Goal: Task Accomplishment & Management: Use online tool/utility

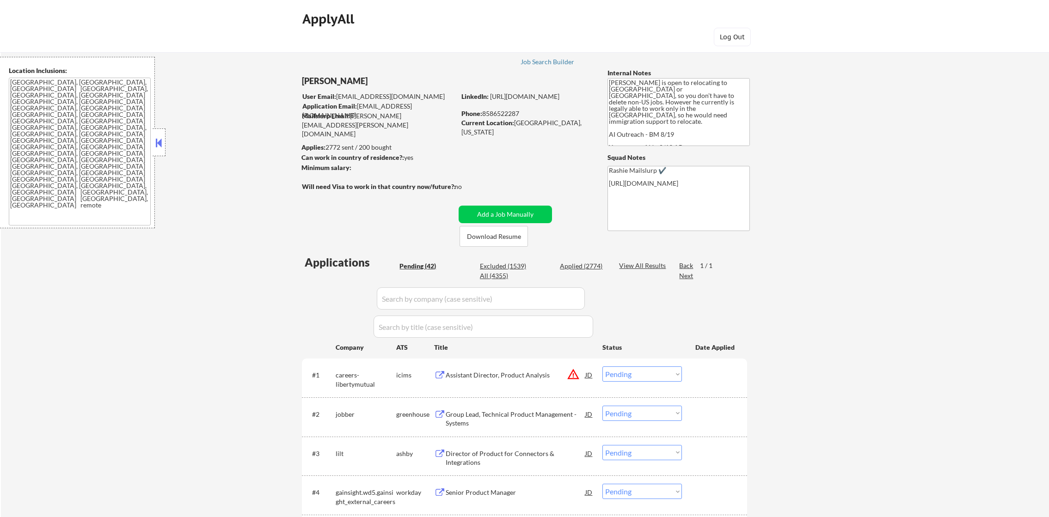
select select ""pending""
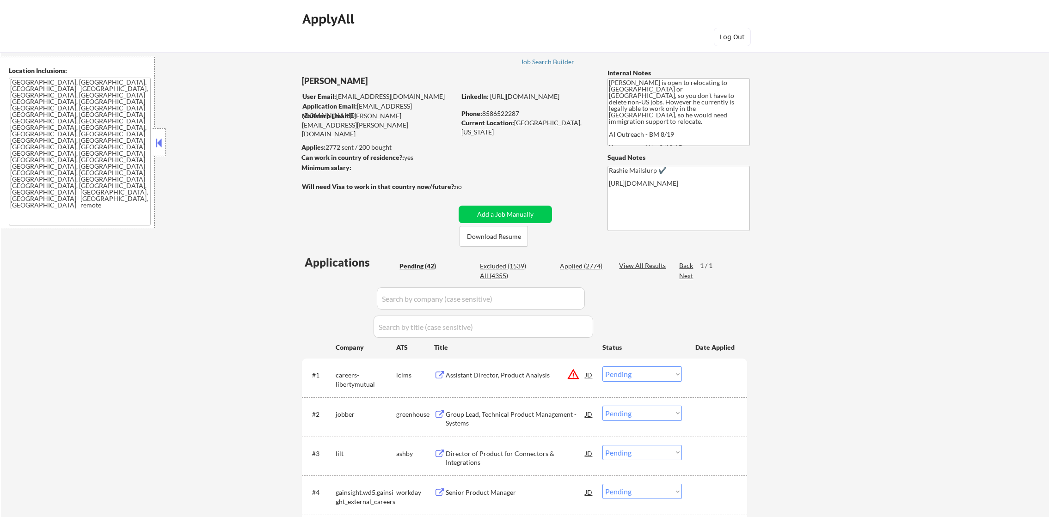
select select ""pending""
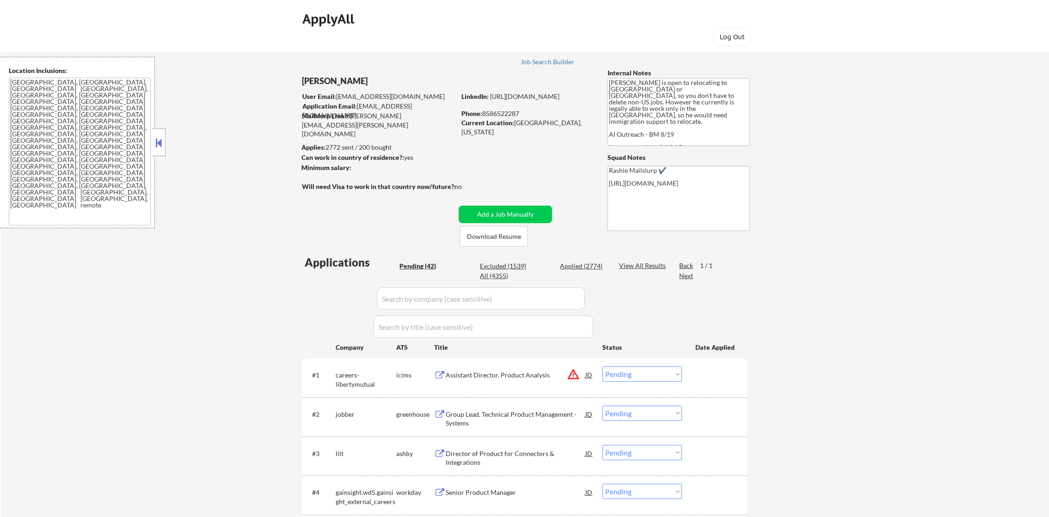
select select ""pending""
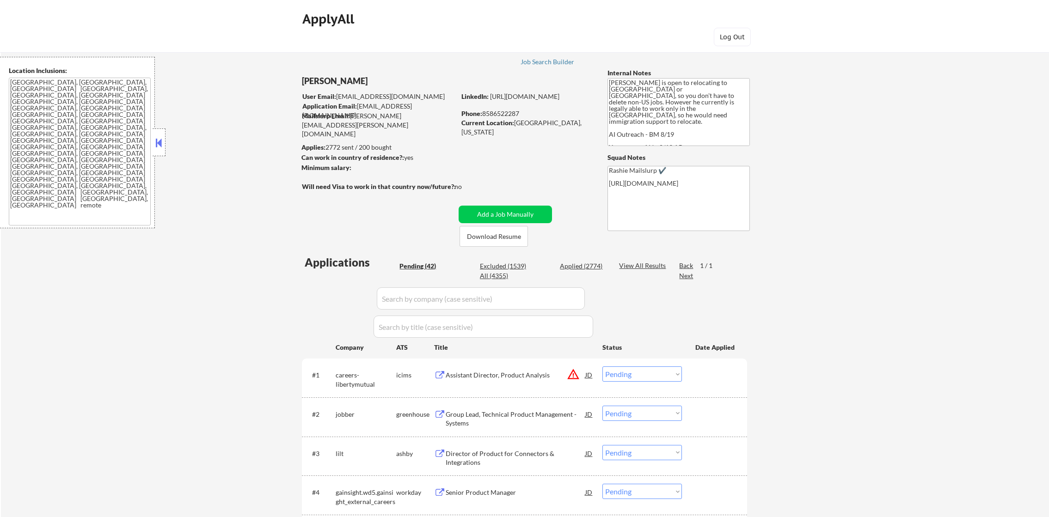
select select ""pending""
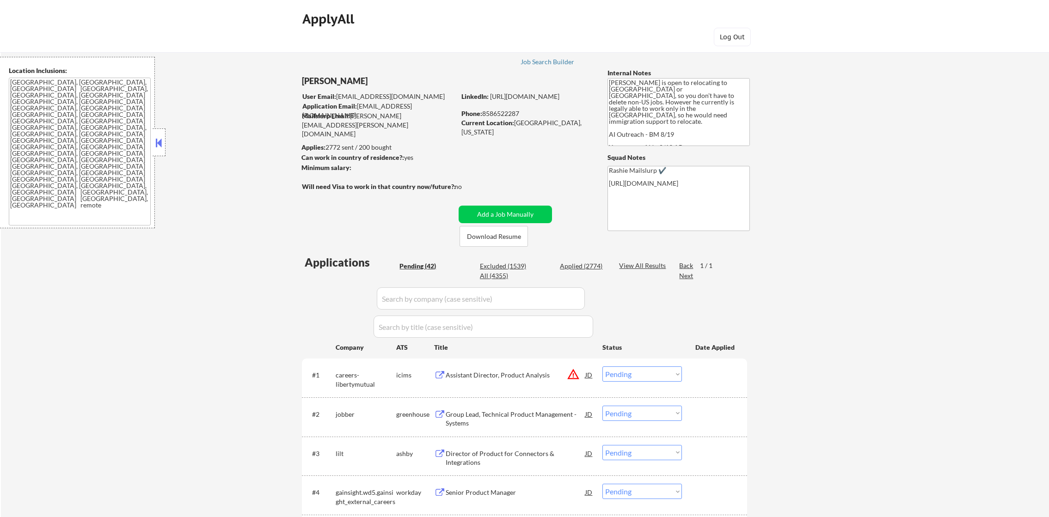
select select ""pending""
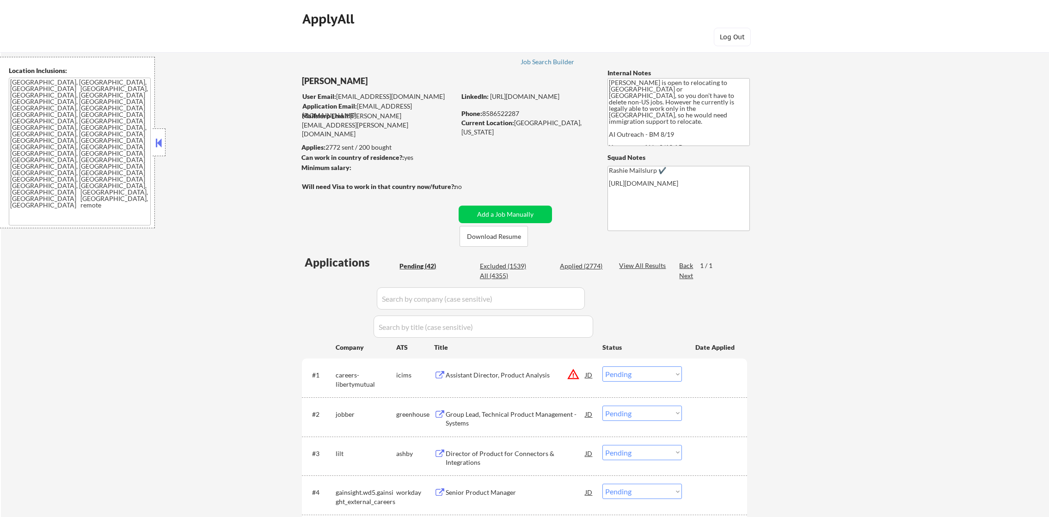
select select ""pending""
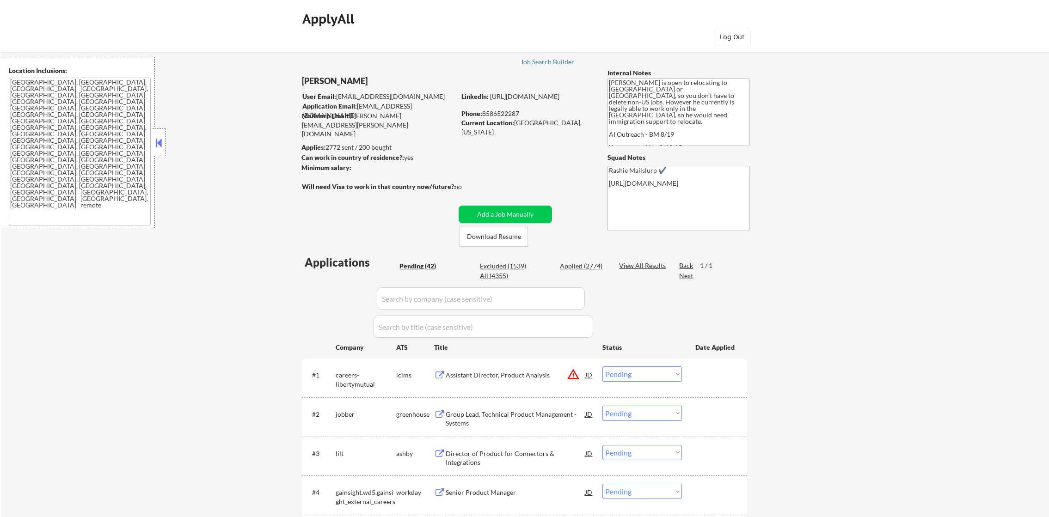
select select ""pending""
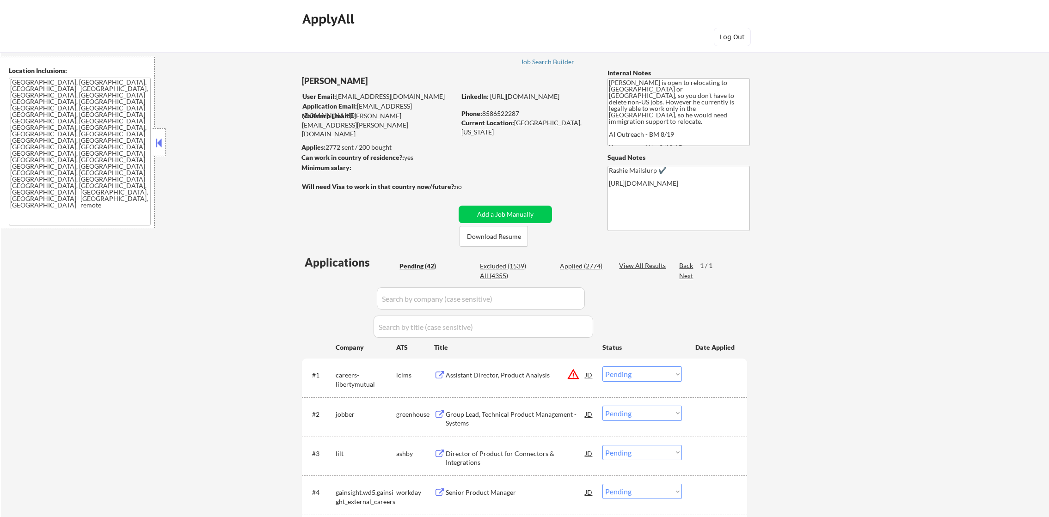
select select ""pending""
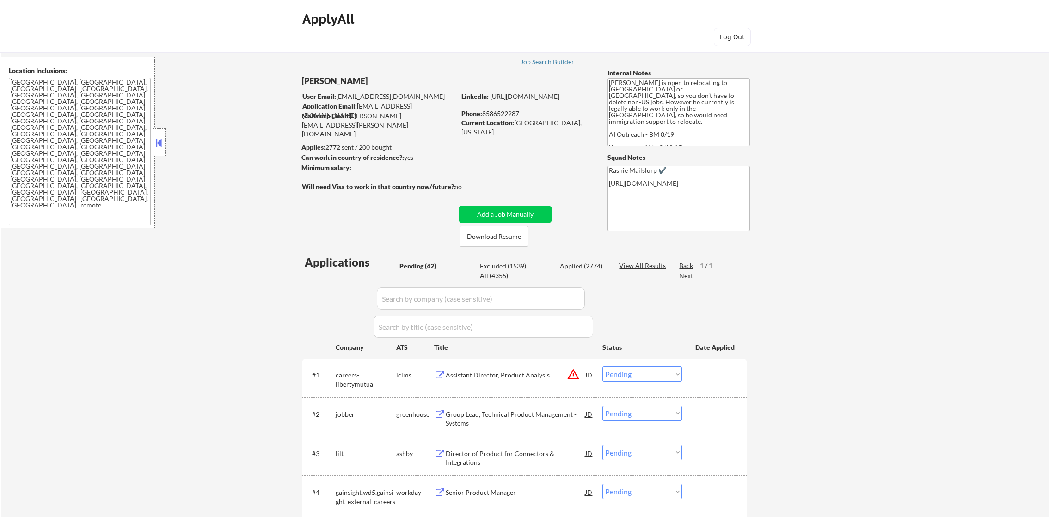
select select ""pending""
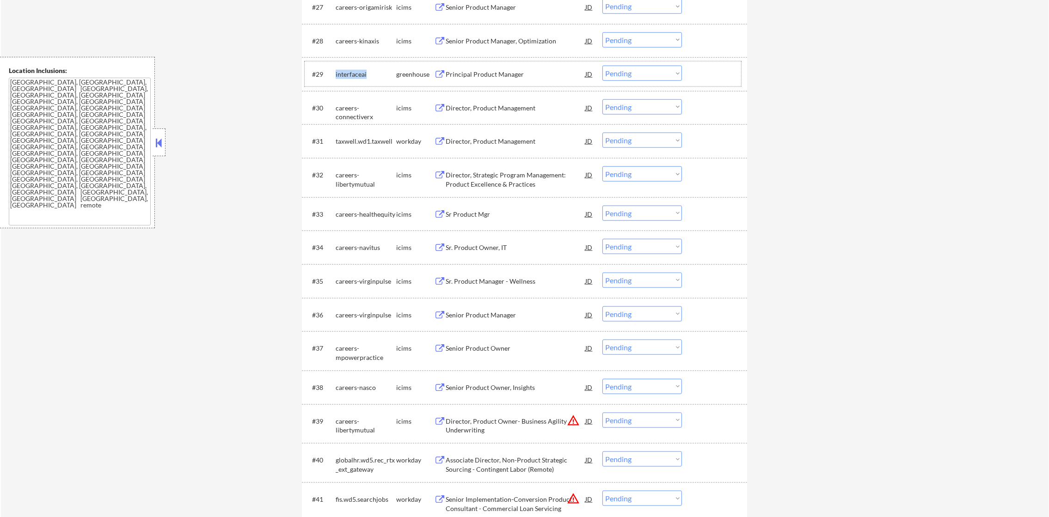
scroll to position [1332, 0]
select select ""pending""
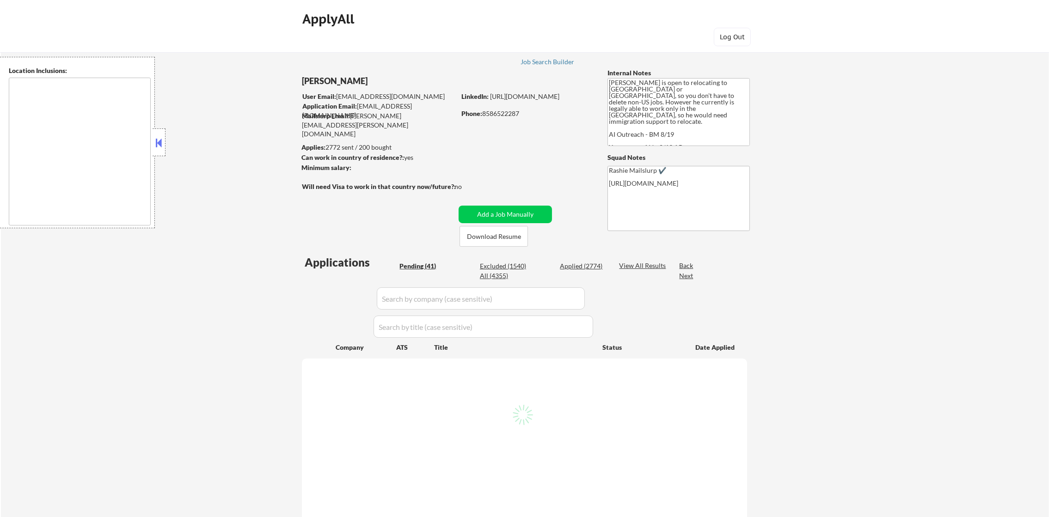
select select ""pending""
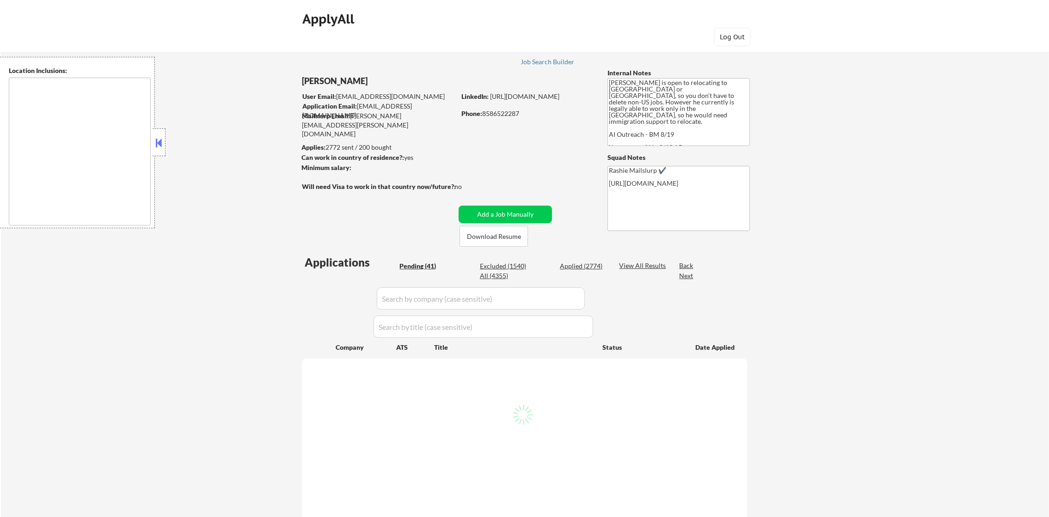
select select ""pending""
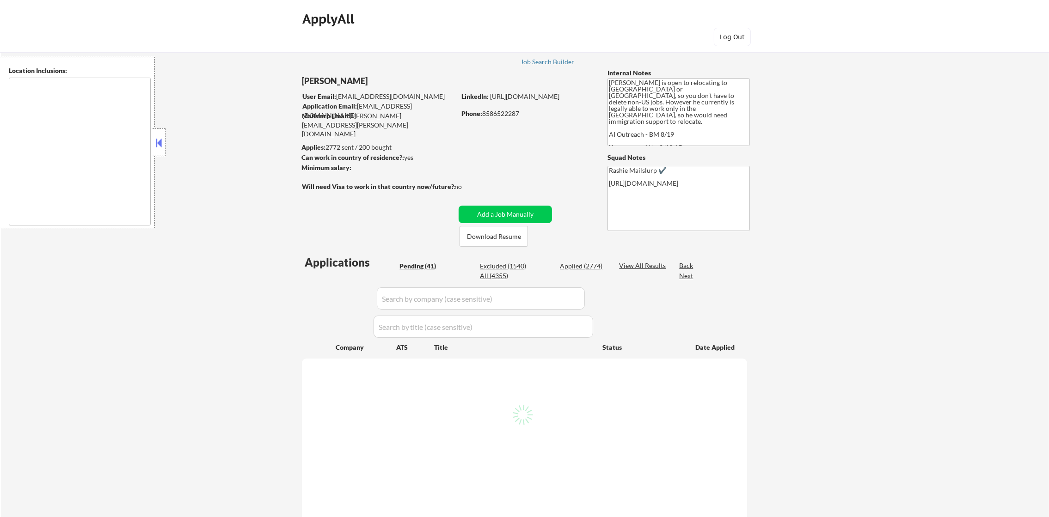
select select ""pending""
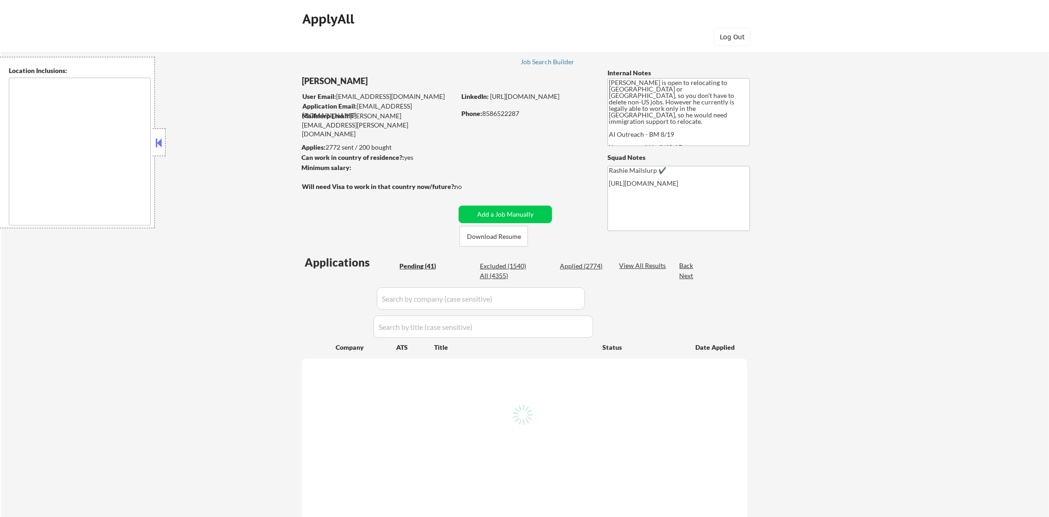
select select ""pending""
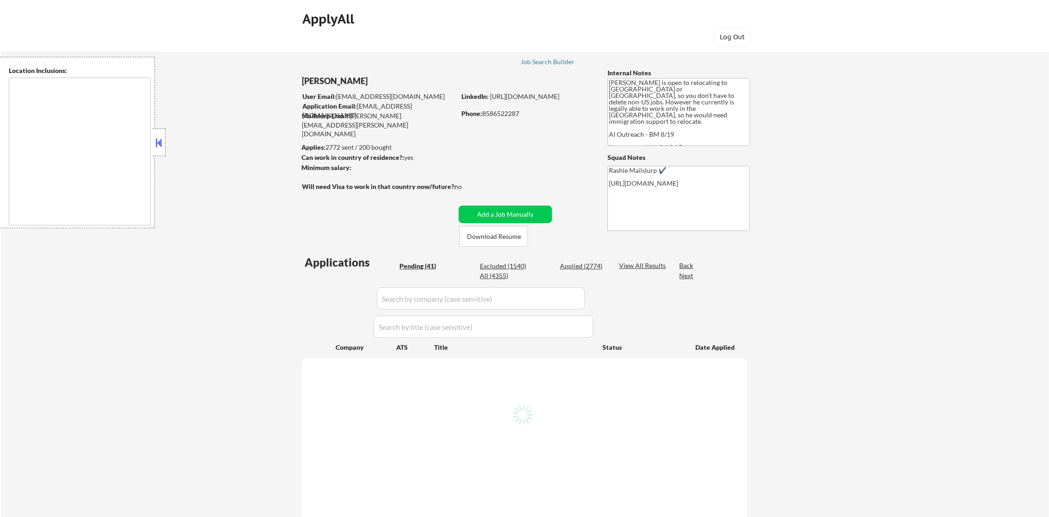
select select ""pending""
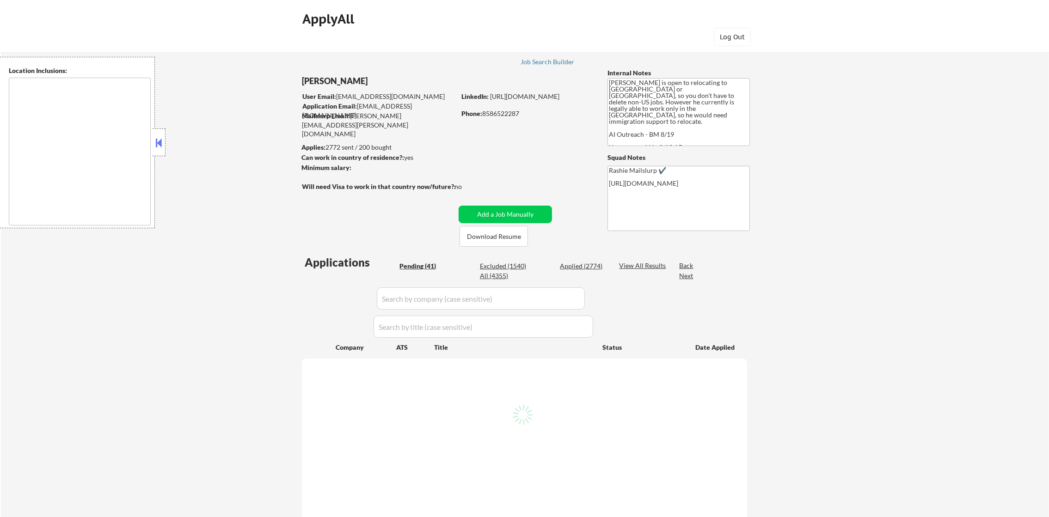
select select ""pending""
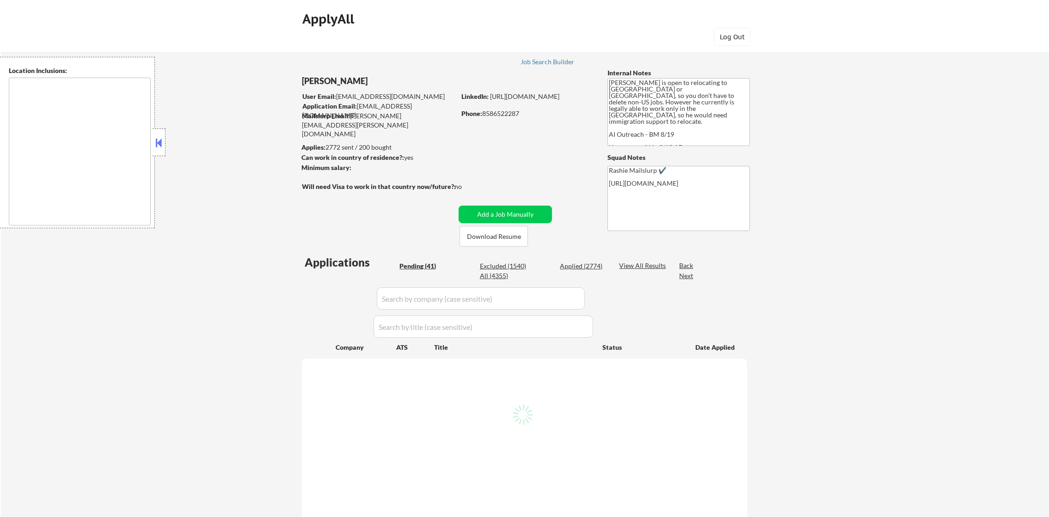
select select ""pending""
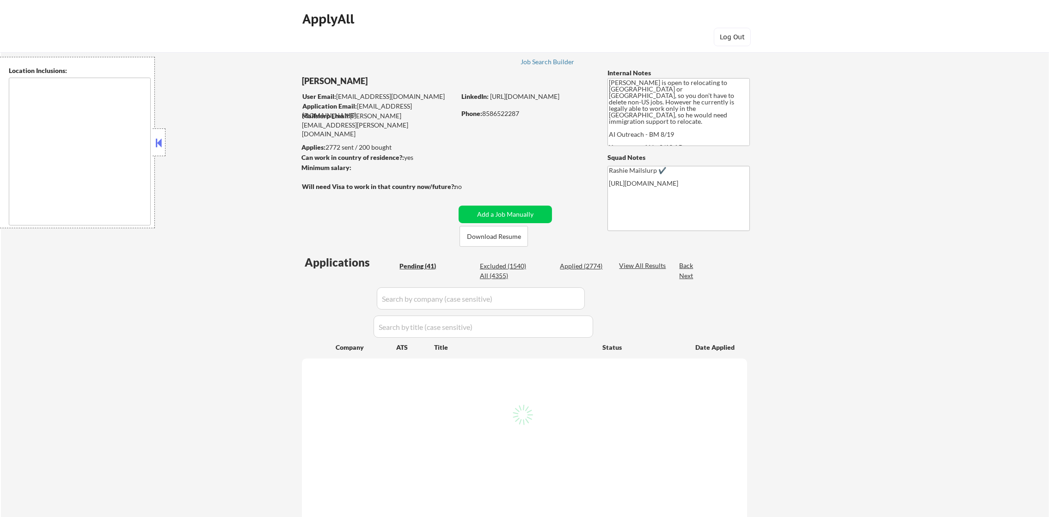
select select ""pending""
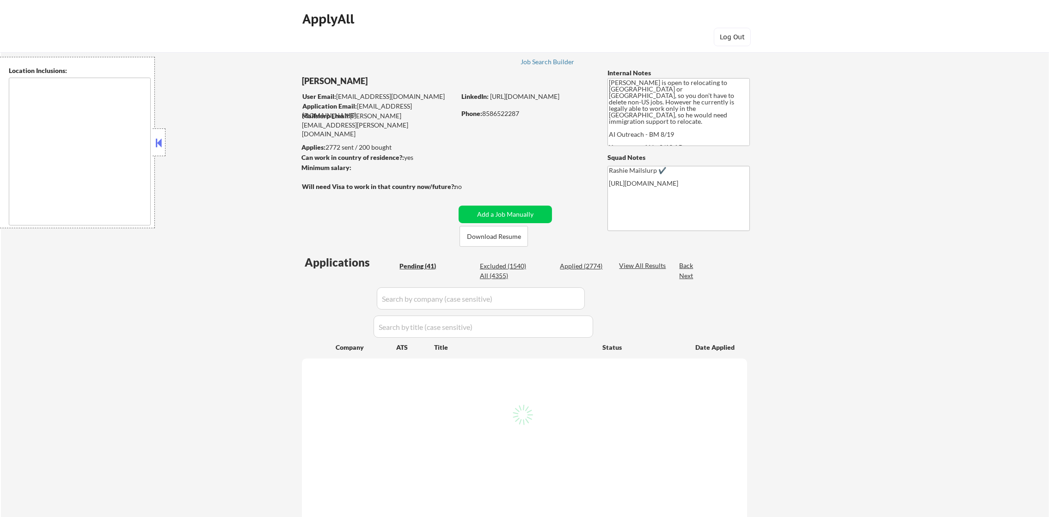
select select ""pending""
type textarea "[GEOGRAPHIC_DATA], [GEOGRAPHIC_DATA], [GEOGRAPHIC_DATA] [GEOGRAPHIC_DATA], [GEO…"
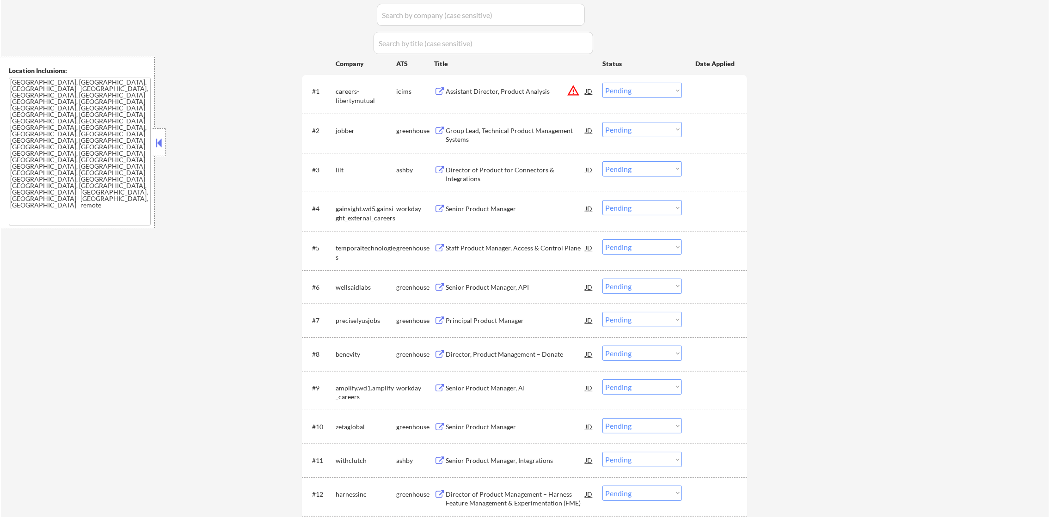
scroll to position [370, 0]
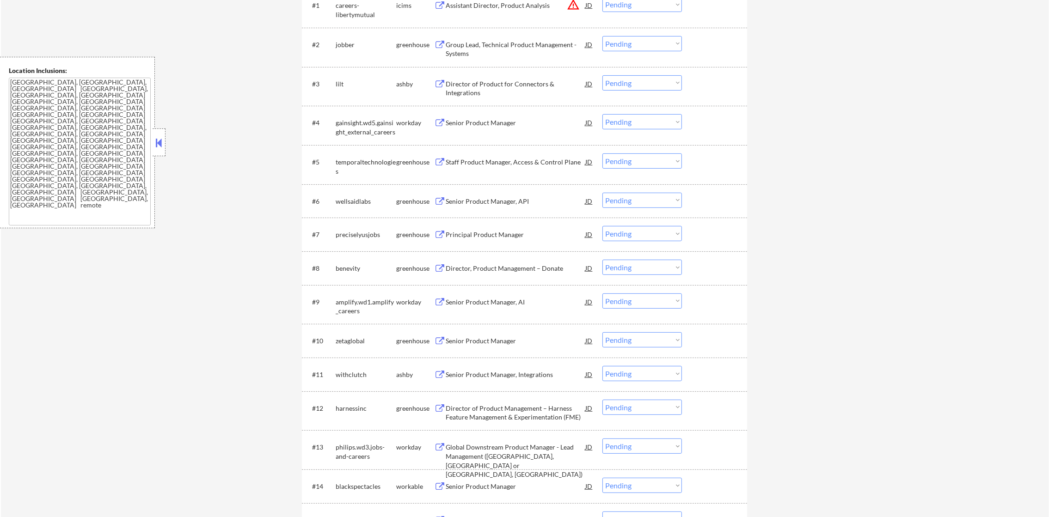
click at [359, 202] on div "wellsaidlabs" at bounding box center [366, 201] width 61 height 9
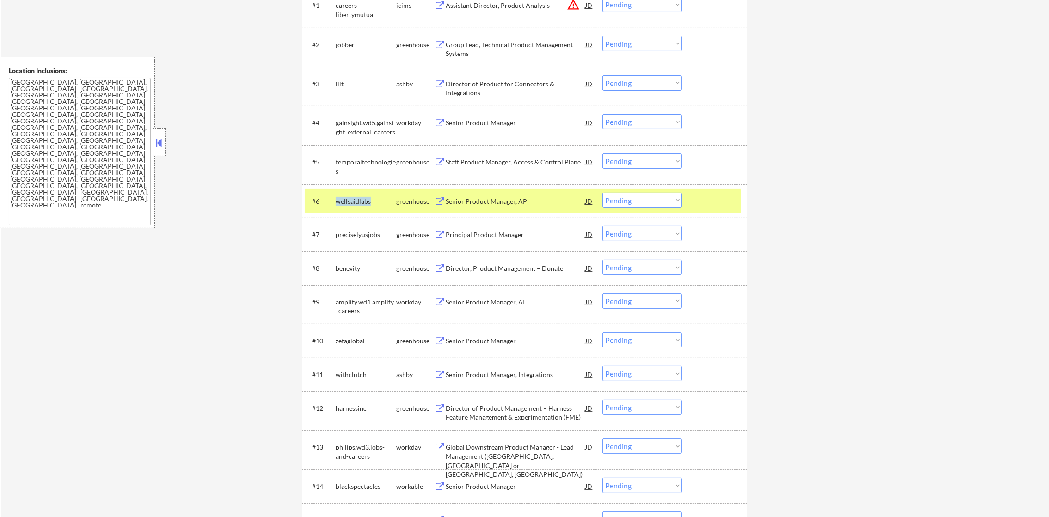
click at [359, 202] on div "wellsaidlabs" at bounding box center [366, 201] width 61 height 9
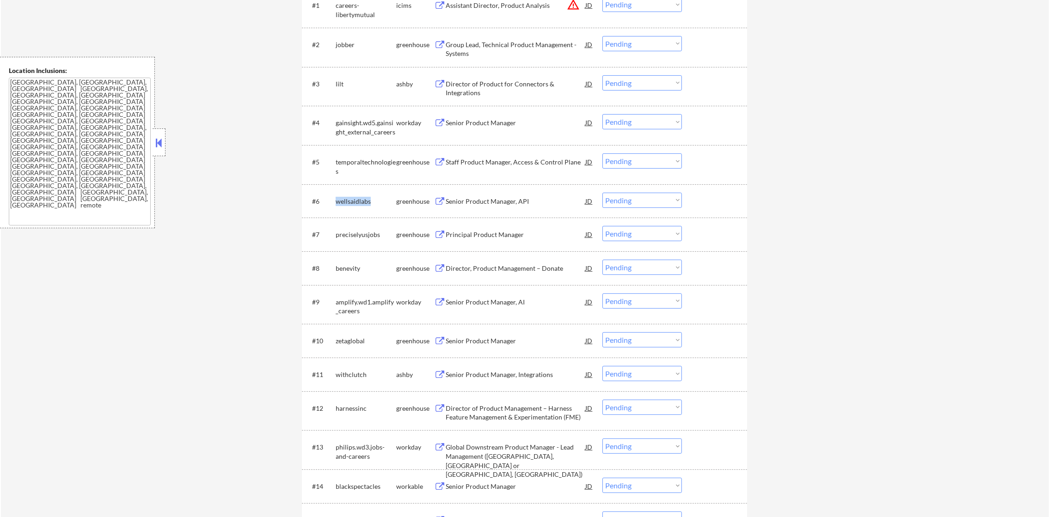
copy div "wellsaidlabs"
select select ""pending""
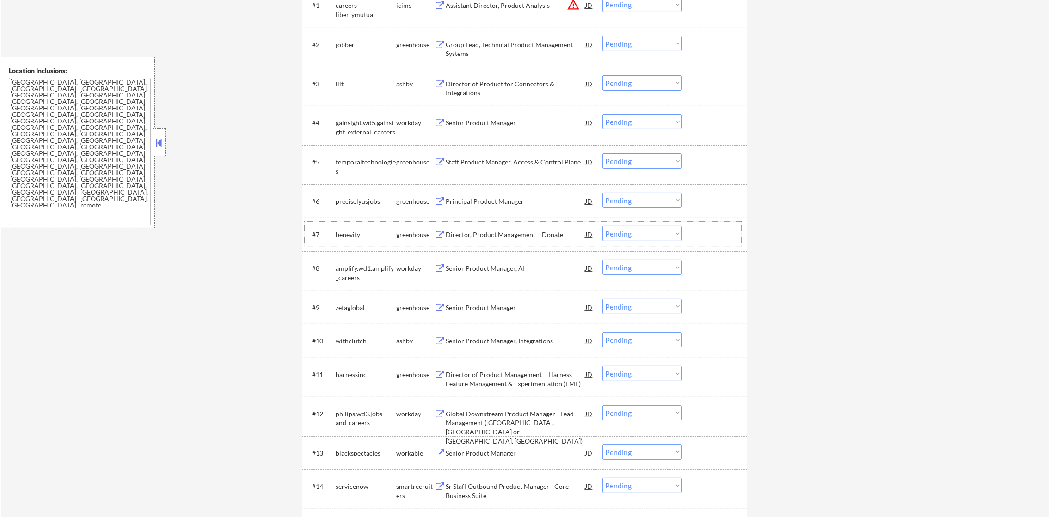
click at [350, 233] on div "benevity" at bounding box center [366, 234] width 61 height 9
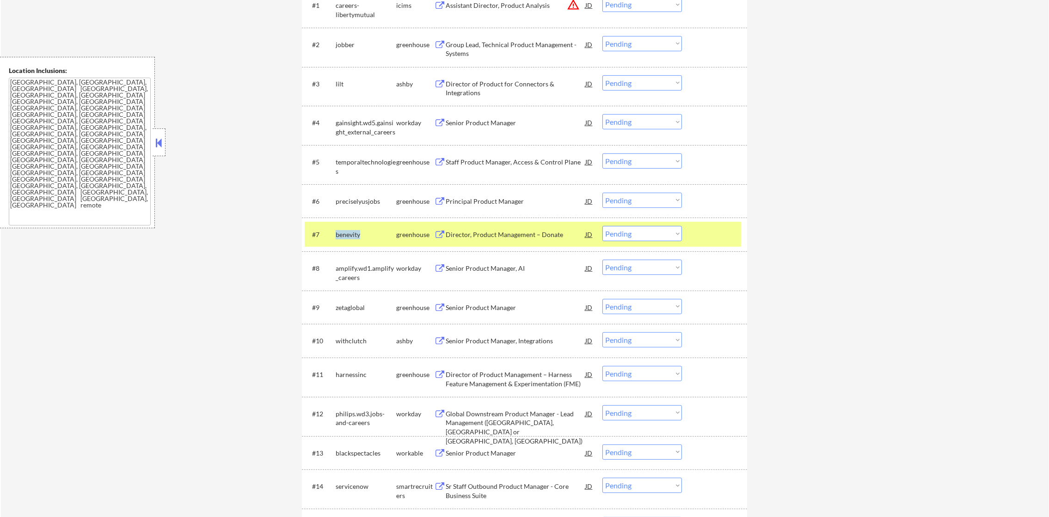
click at [350, 233] on div "benevity" at bounding box center [366, 234] width 61 height 9
copy div "benevity"
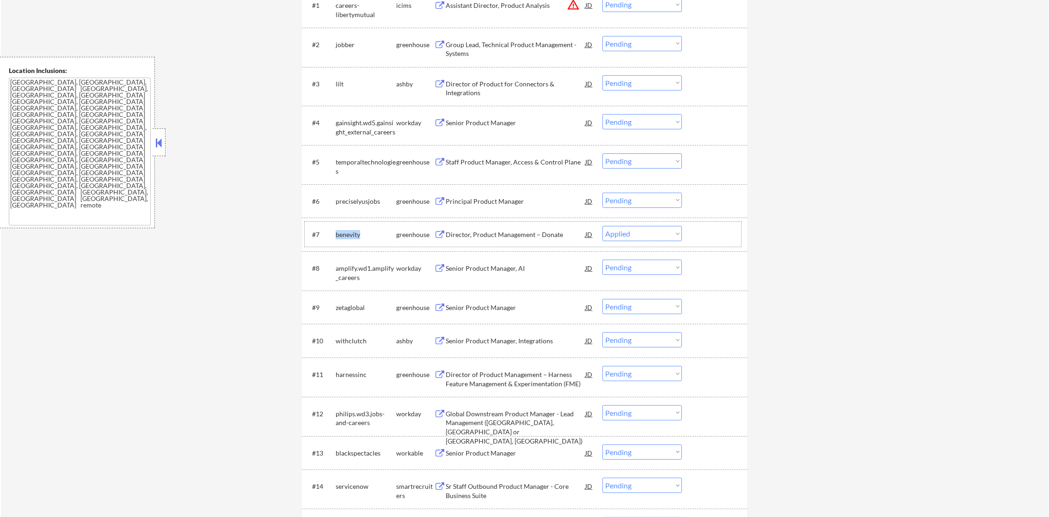
select select ""pending""
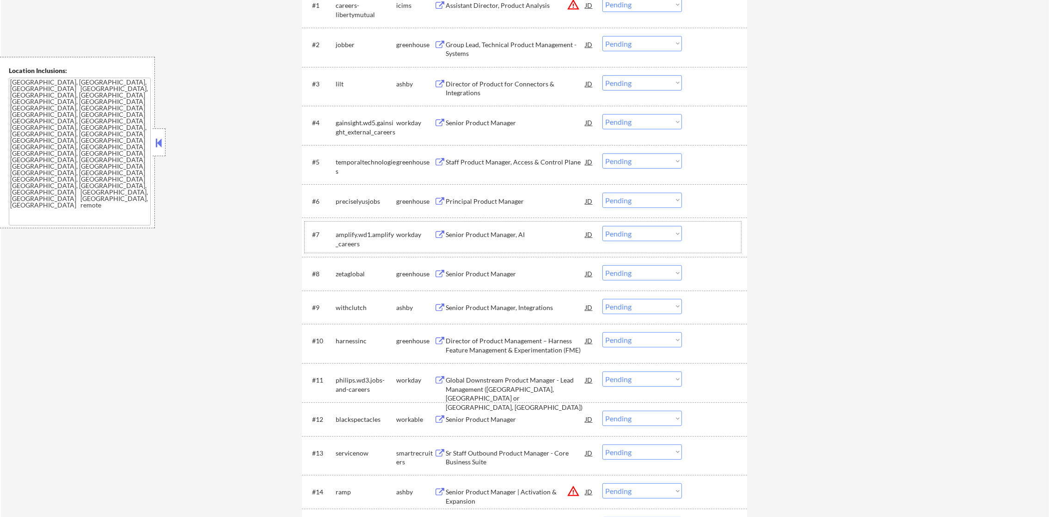
click at [348, 41] on div "jobber" at bounding box center [366, 44] width 61 height 9
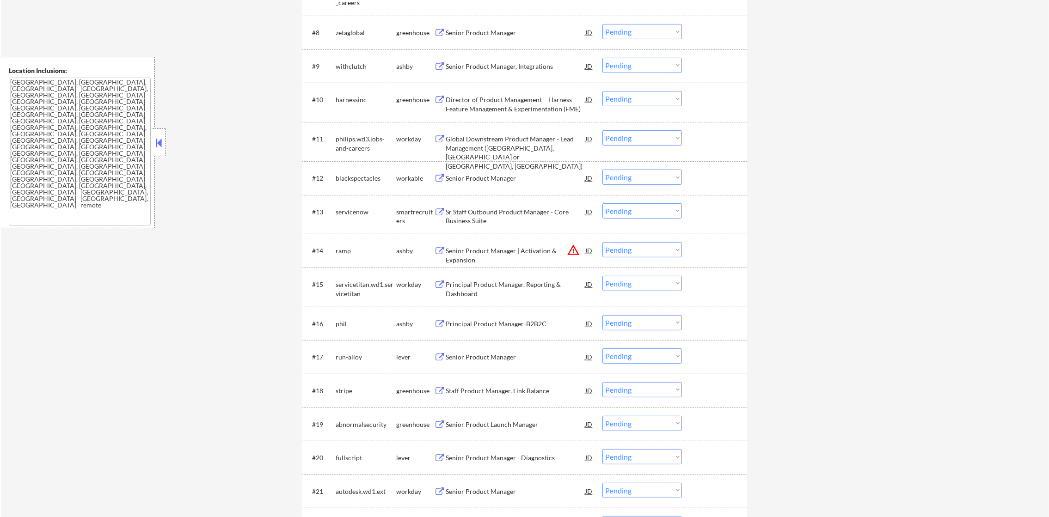
scroll to position [624, 0]
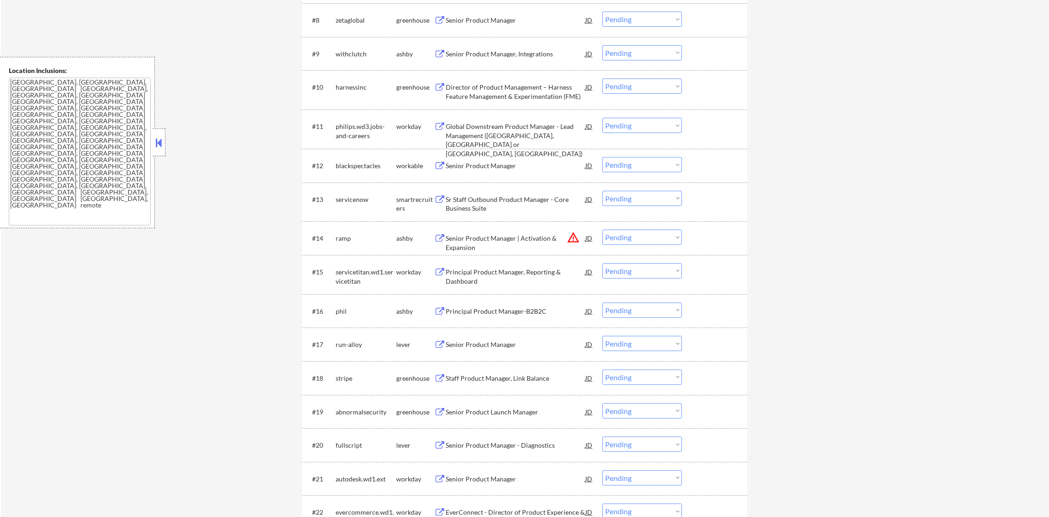
click at [350, 55] on div "withclutch" at bounding box center [366, 53] width 61 height 9
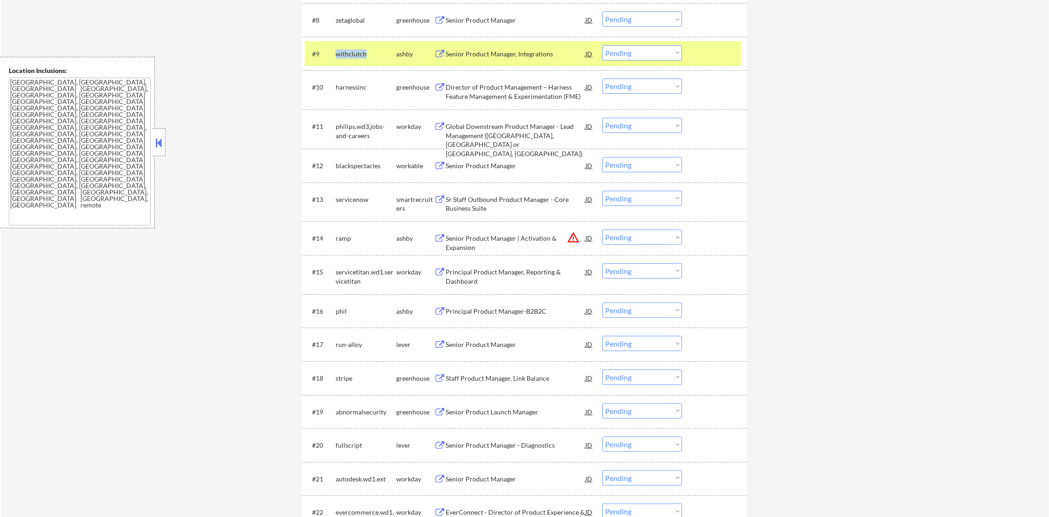
click at [350, 55] on div "withclutch" at bounding box center [366, 53] width 61 height 9
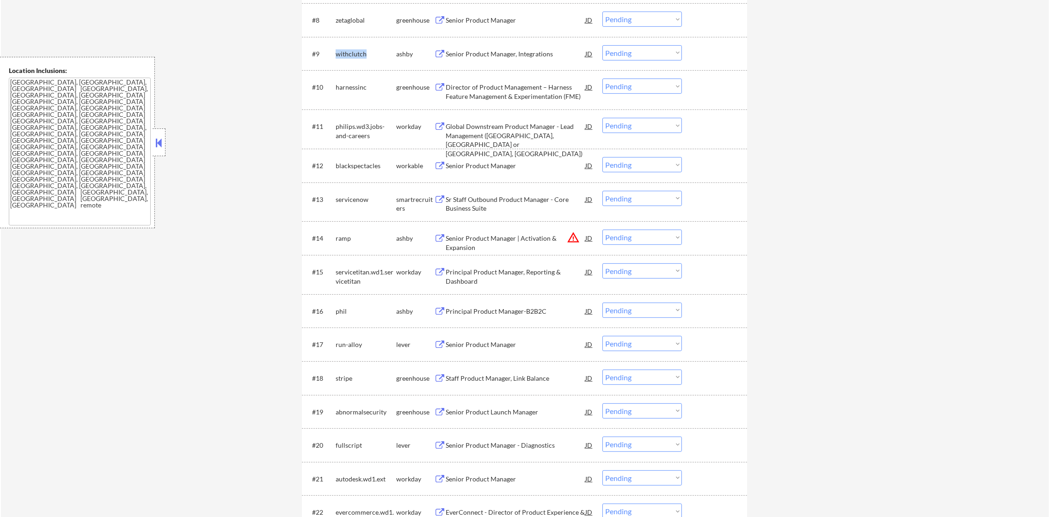
copy div "withclutch"
click at [343, 89] on div "harnessinc" at bounding box center [366, 87] width 61 height 9
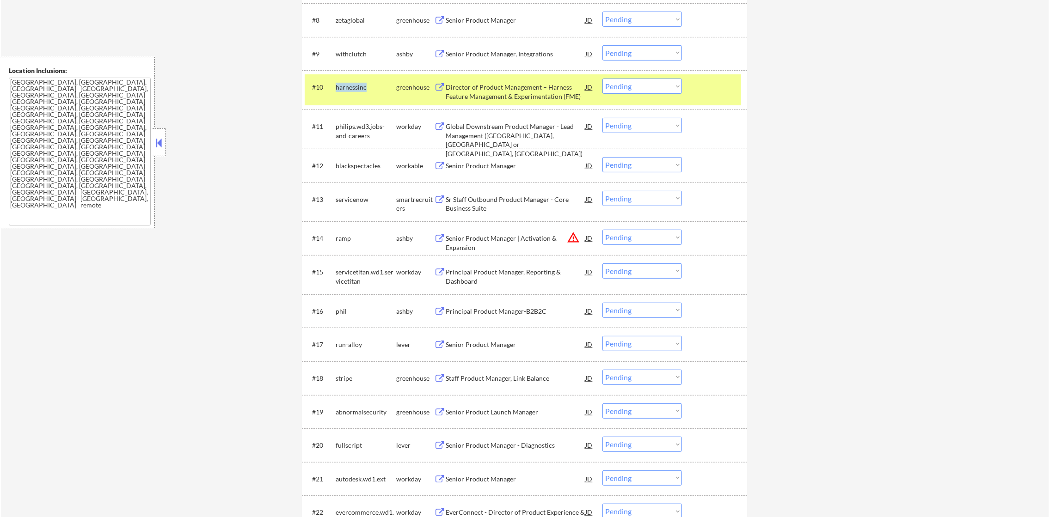
click at [343, 89] on div "harnessinc" at bounding box center [366, 87] width 61 height 9
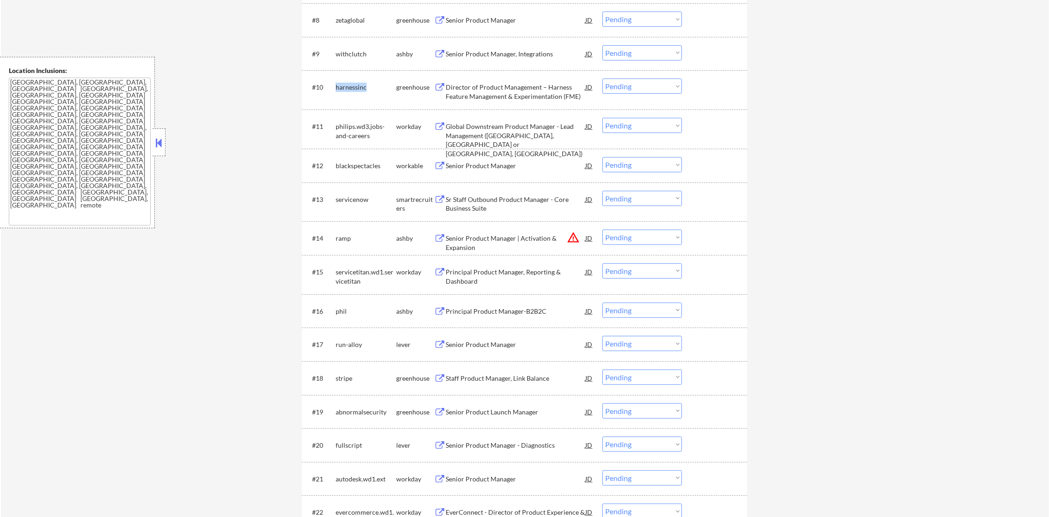
copy div "harnessinc"
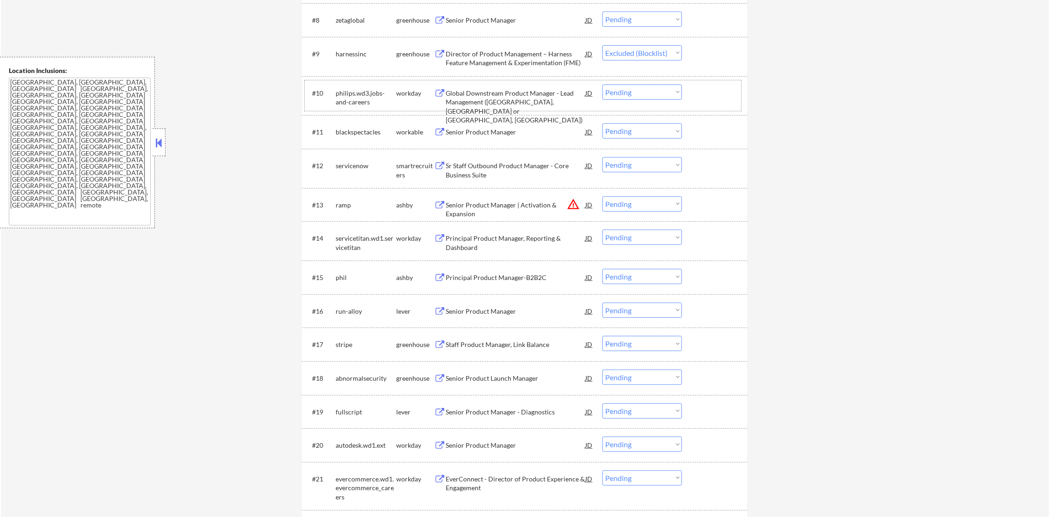
select select ""pending""
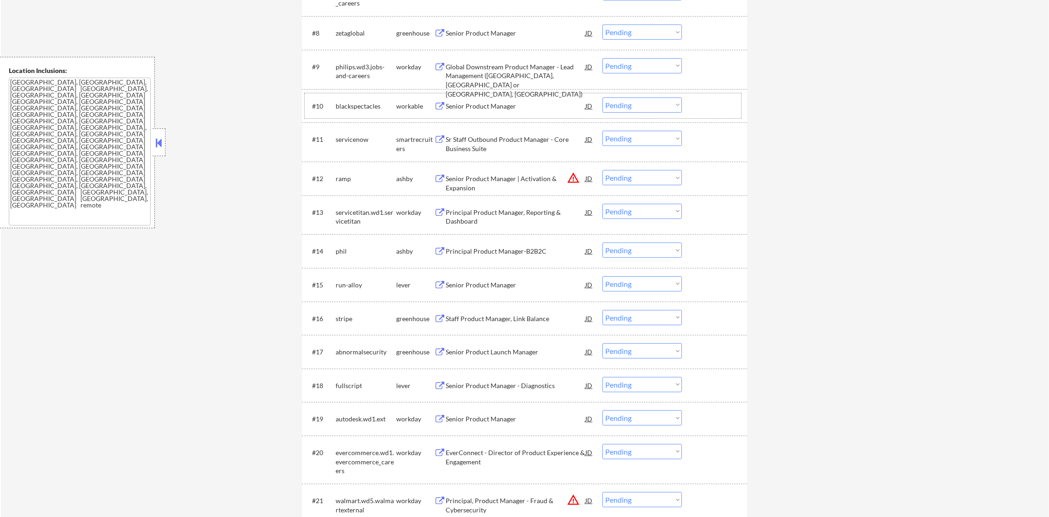
scroll to position [601, 0]
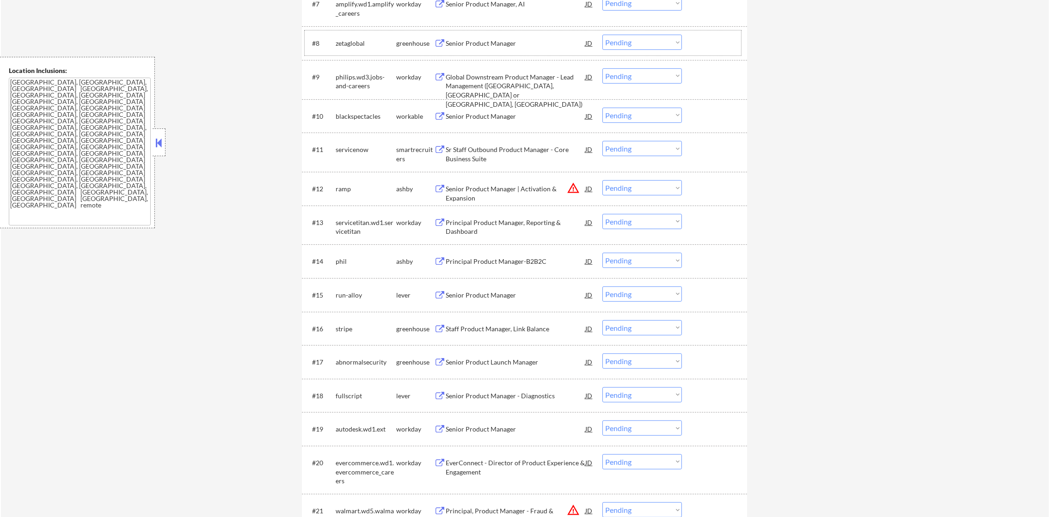
click at [356, 41] on div "zetaglobal" at bounding box center [366, 43] width 61 height 9
copy div "zetaglobal"
click at [345, 119] on div "blackspectacles" at bounding box center [366, 116] width 61 height 9
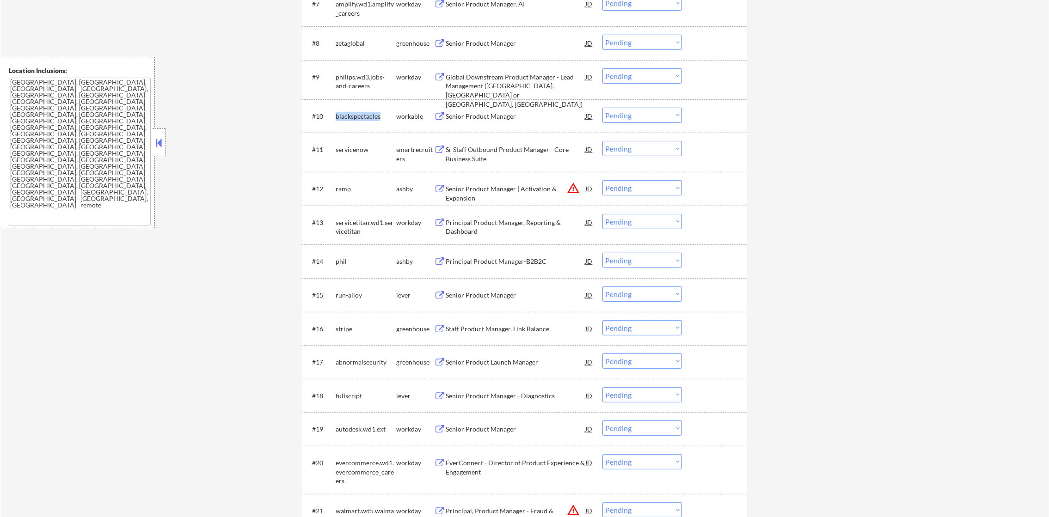
copy div "blackspectacles"
click at [278, 120] on div "← Return to /applysquad Mailslurp Inbox Job Search Builder [PERSON_NAME] User E…" at bounding box center [525, 296] width 1048 height 1720
select select ""pending""
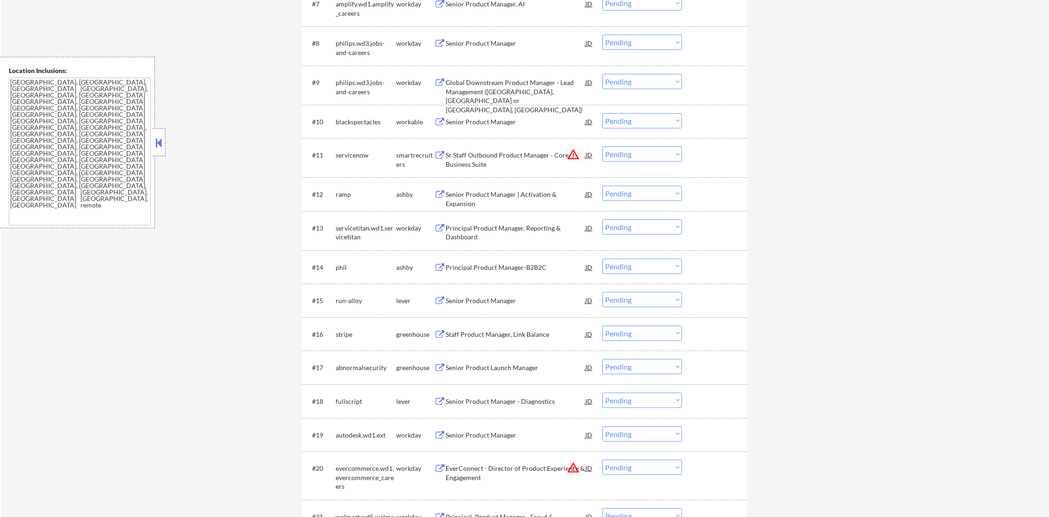
scroll to position [531, 0]
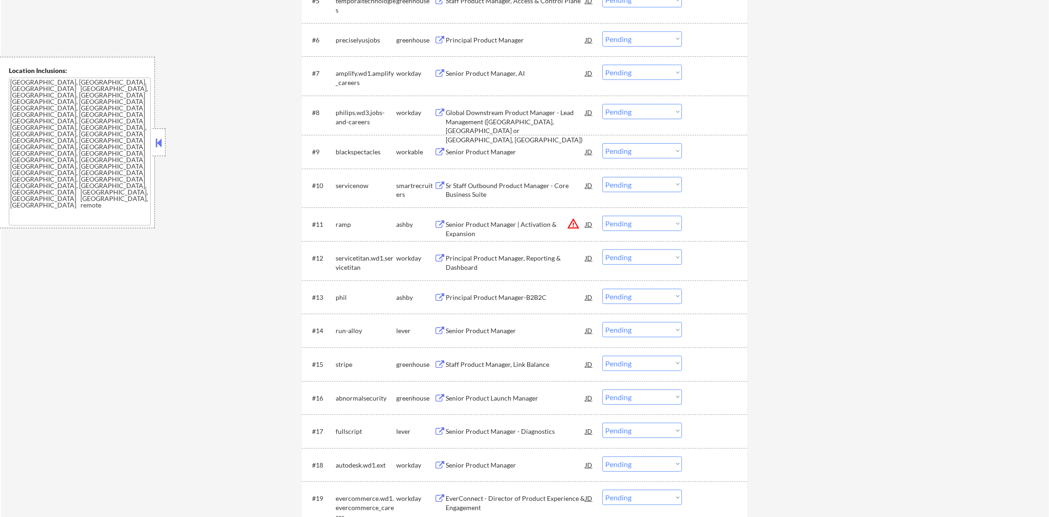
click at [356, 154] on div "blackspectacles" at bounding box center [366, 151] width 61 height 9
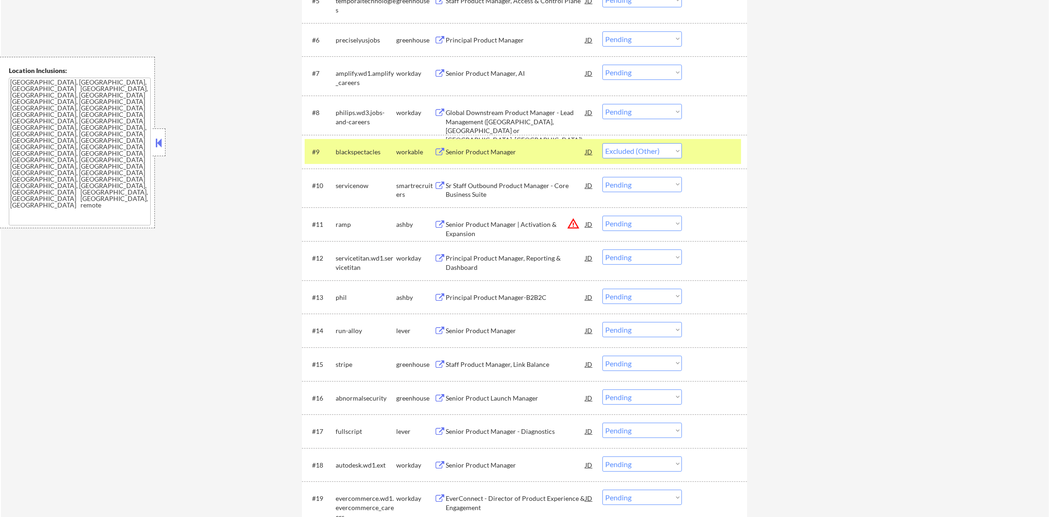
select select ""pending""
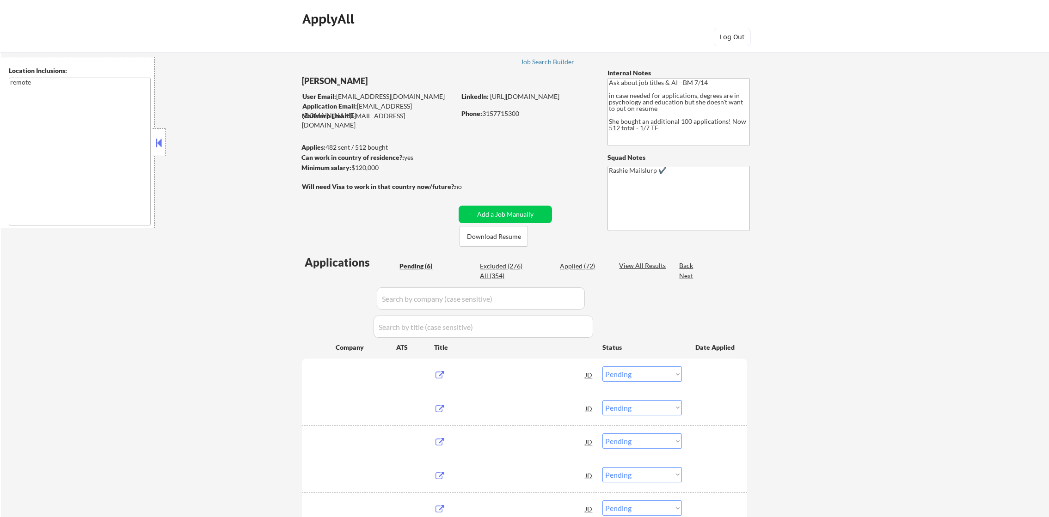
select select ""pending""
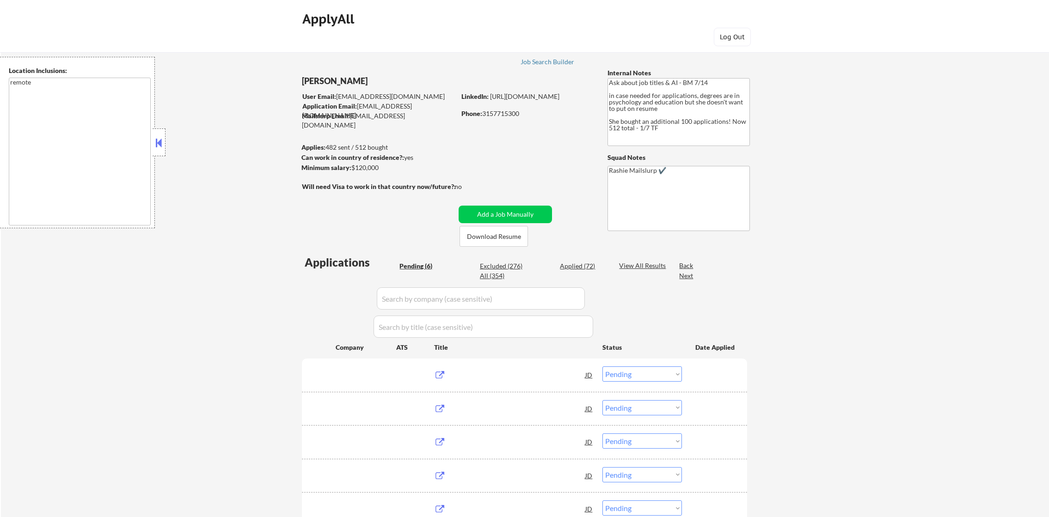
select select ""pending""
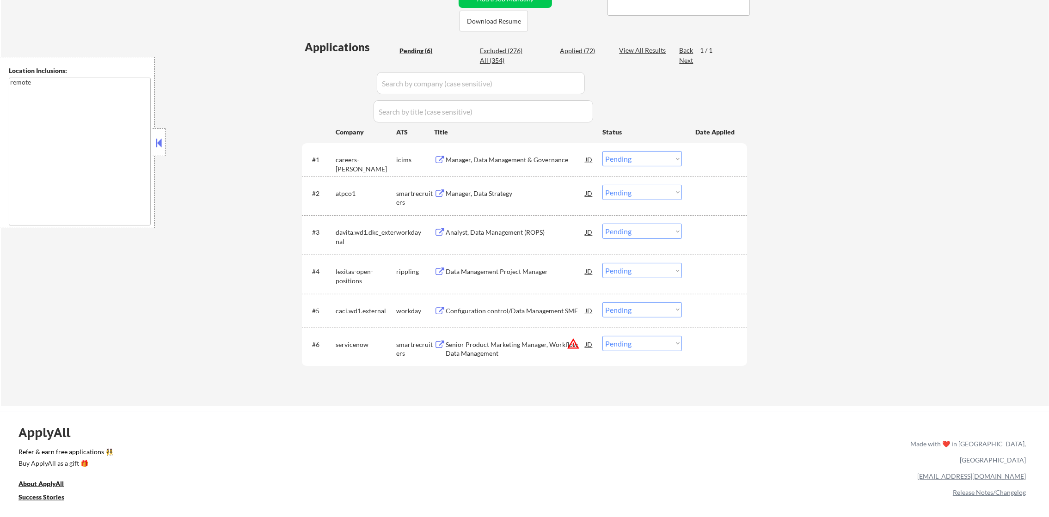
scroll to position [231, 0]
